Goal: Task Accomplishment & Management: Complete application form

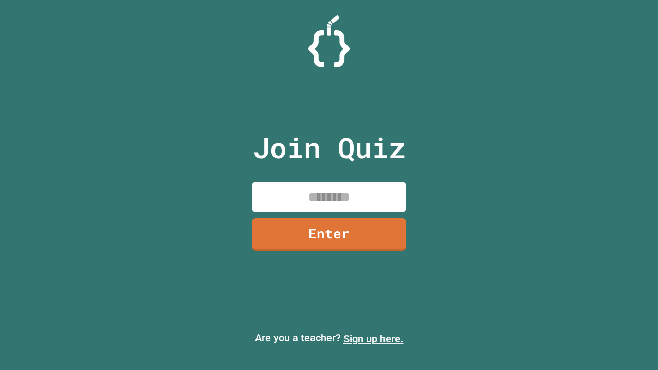
click at [373, 339] on link "Sign up here." at bounding box center [373, 339] width 60 height 12
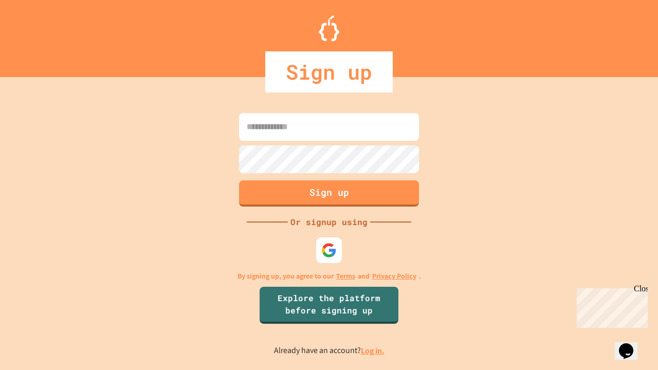
click at [373, 351] on link "Log in." at bounding box center [373, 350] width 24 height 11
